Goal: Task Accomplishment & Management: Complete application form

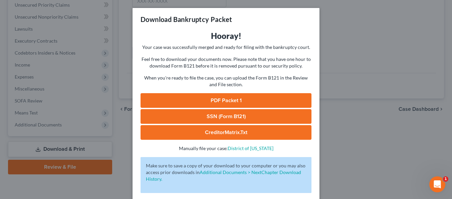
click at [347, 26] on div "Download Bankruptcy Packet Hooray! Your case was successfully merged and ready …" at bounding box center [226, 99] width 452 height 199
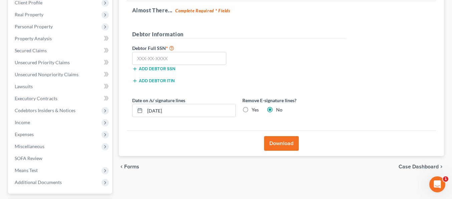
scroll to position [96, 0]
click at [165, 60] on input "text" at bounding box center [179, 59] width 94 height 13
type input "061-60-6648"
click at [288, 147] on button "Download" at bounding box center [281, 144] width 35 height 15
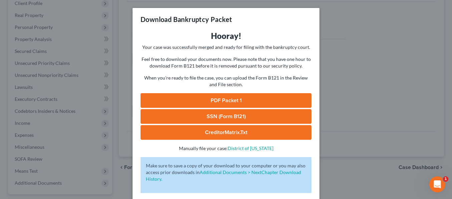
click at [360, 86] on div "Download Bankruptcy Packet Hooray! Your case was successfully merged and ready …" at bounding box center [226, 99] width 452 height 199
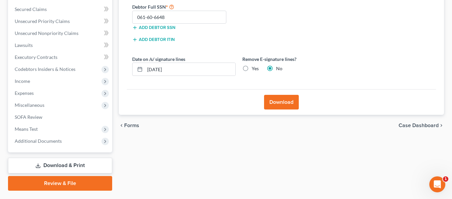
scroll to position [154, 0]
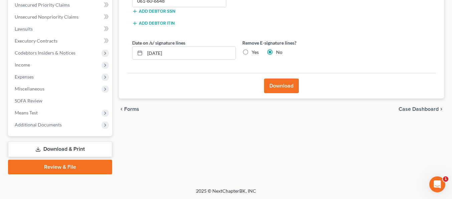
click at [129, 112] on div "chevron_left Forms Case Dashboard chevron_right" at bounding box center [281, 109] width 325 height 21
click at [130, 111] on span "Forms" at bounding box center [131, 109] width 15 height 5
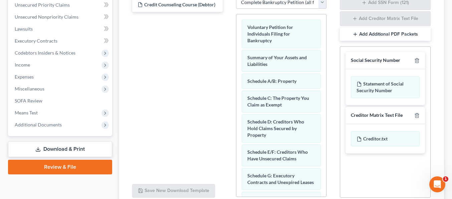
click at [85, 160] on link "Review & File" at bounding box center [60, 167] width 104 height 15
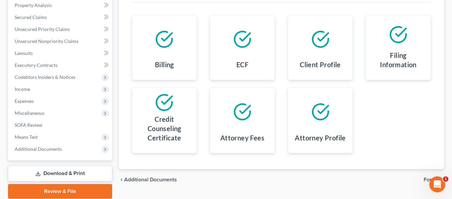
scroll to position [154, 0]
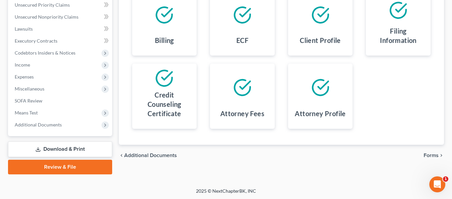
click at [434, 155] on span "Forms" at bounding box center [430, 155] width 15 height 5
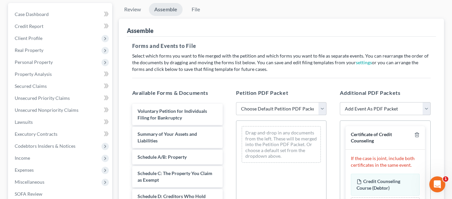
scroll to position [60, 0]
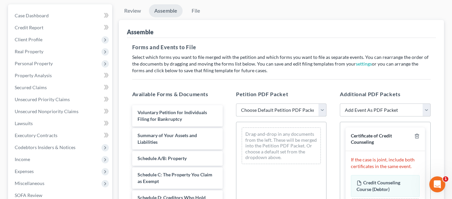
click at [312, 109] on select "Choose Default Petition PDF Packet Complete Bankruptcy Petition (all forms and …" at bounding box center [281, 110] width 90 height 13
select select "0"
click at [236, 104] on select "Choose Default Petition PDF Packet Complete Bankruptcy Petition (all forms and …" at bounding box center [281, 110] width 90 height 13
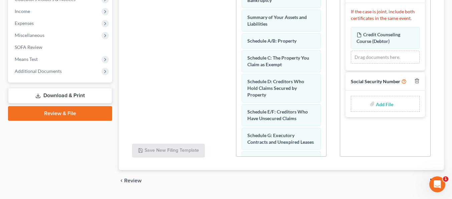
scroll to position [225, 0]
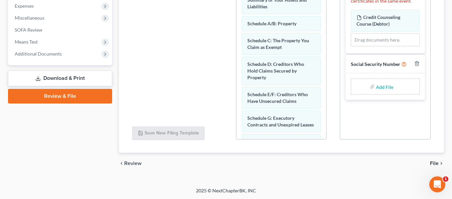
click at [433, 162] on span "File" at bounding box center [434, 163] width 9 height 5
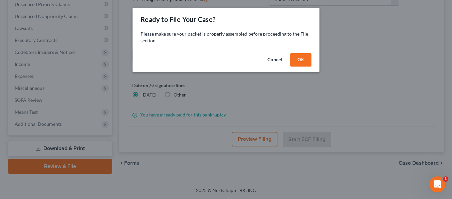
scroll to position [155, 0]
click at [301, 59] on button "OK" at bounding box center [300, 59] width 21 height 13
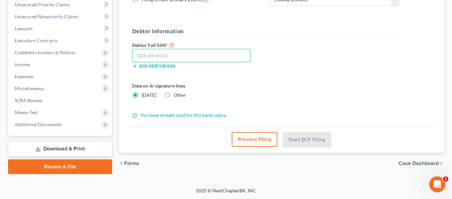
click at [180, 53] on input "text" at bounding box center [191, 55] width 119 height 13
type input "061-60-6648"
click at [248, 140] on button "Preview Filing" at bounding box center [254, 139] width 46 height 15
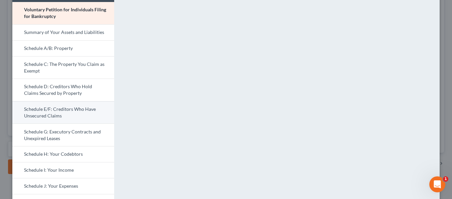
scroll to position [65, 0]
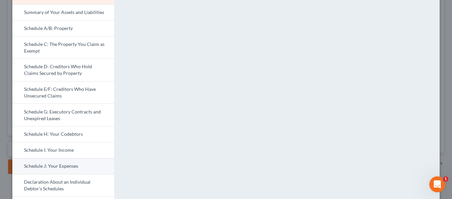
click at [57, 166] on link "Schedule J: Your Expenses" at bounding box center [63, 166] width 102 height 16
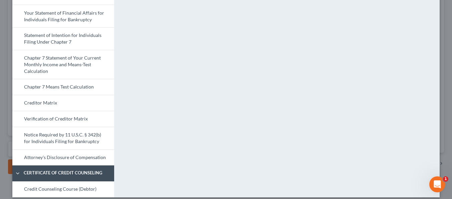
scroll to position [263, 0]
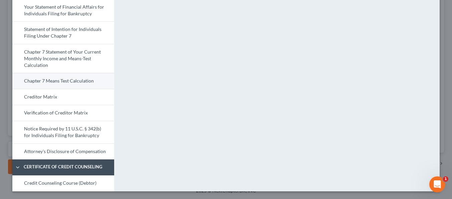
click at [62, 84] on link "Chapter 7 Means Test Calculation" at bounding box center [63, 81] width 102 height 16
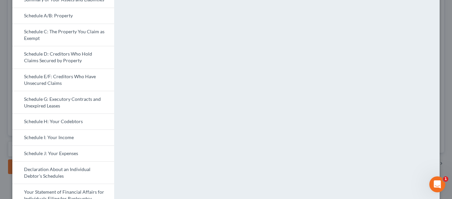
scroll to position [0, 0]
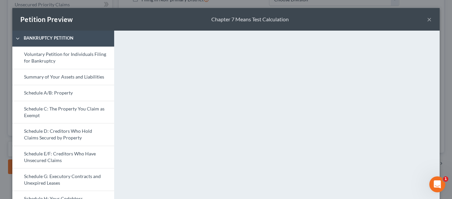
click at [430, 17] on button "×" at bounding box center [429, 19] width 5 height 8
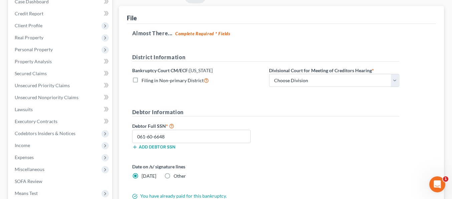
scroll to position [73, 0]
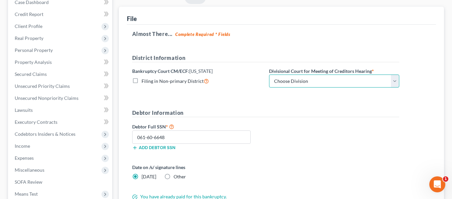
click at [284, 81] on select "Choose Division [GEOGRAPHIC_DATA] [GEOGRAPHIC_DATA]" at bounding box center [334, 81] width 130 height 13
select select "0"
click at [269, 75] on select "Choose Division [GEOGRAPHIC_DATA] [GEOGRAPHIC_DATA]" at bounding box center [334, 81] width 130 height 13
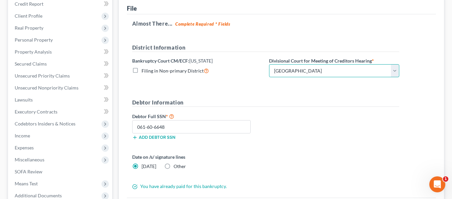
scroll to position [154, 0]
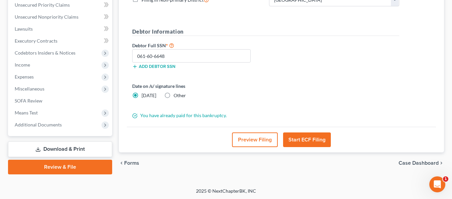
click at [307, 137] on button "Start ECF Filing" at bounding box center [307, 140] width 48 height 15
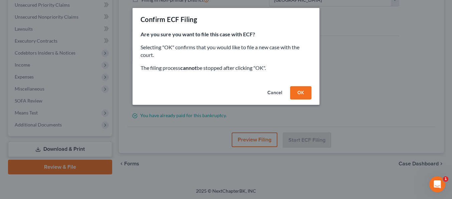
click at [302, 94] on button "OK" at bounding box center [300, 92] width 21 height 13
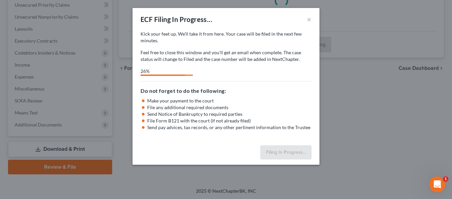
select select "0"
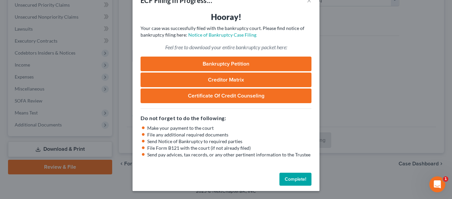
scroll to position [18, 0]
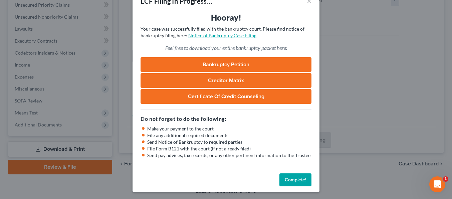
click at [213, 36] on link "Notice of Bankruptcy Case Filing" at bounding box center [222, 36] width 68 height 6
click at [208, 65] on link "Bankruptcy Petition" at bounding box center [225, 64] width 171 height 15
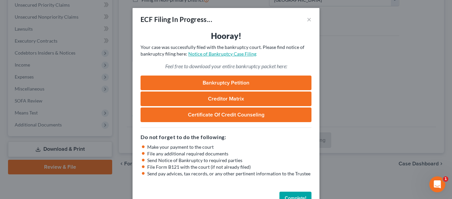
click at [213, 55] on link "Notice of Bankruptcy Case Filing" at bounding box center [222, 54] width 68 height 6
